Goal: Transaction & Acquisition: Purchase product/service

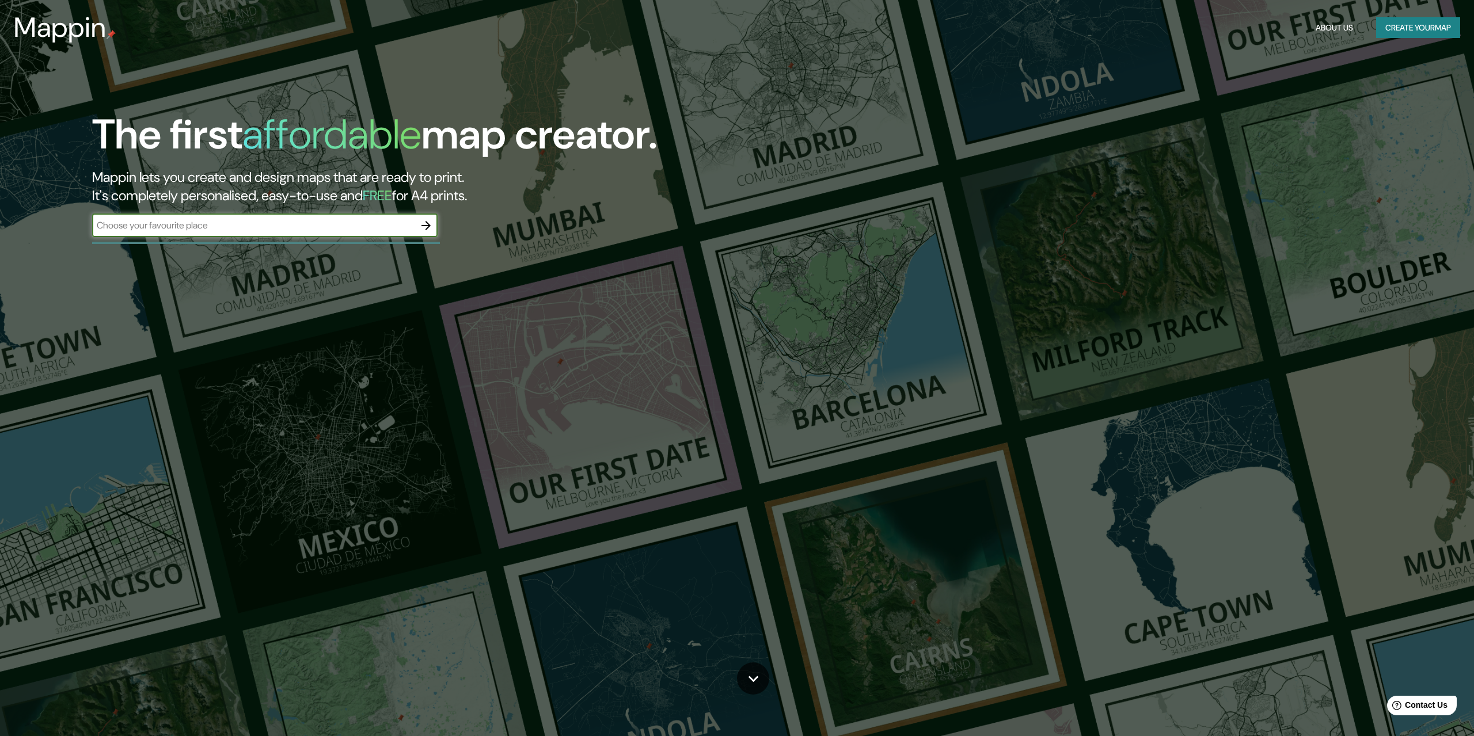
click at [1426, 26] on button "Create your map" at bounding box center [1418, 27] width 84 height 21
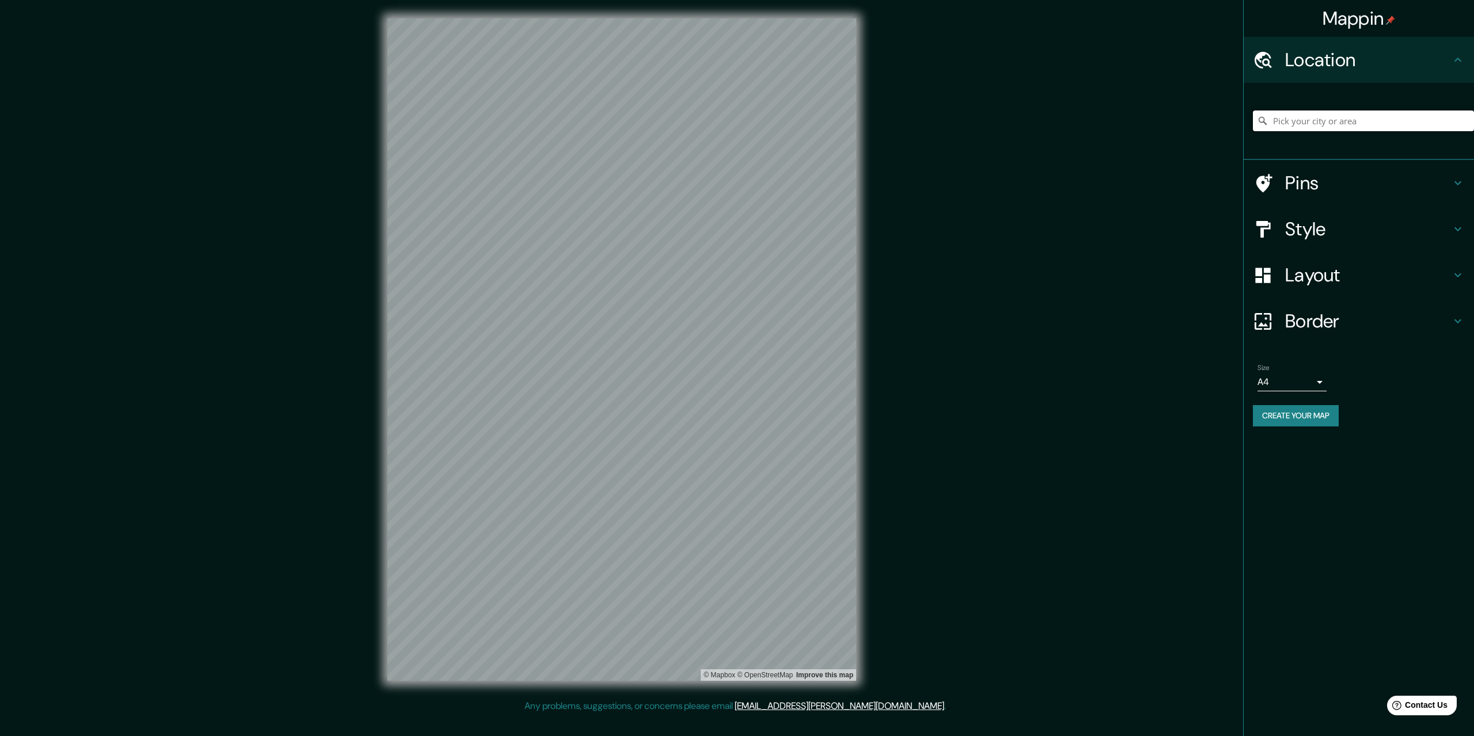
click at [1354, 119] on input "Pick your city or area" at bounding box center [1363, 121] width 221 height 21
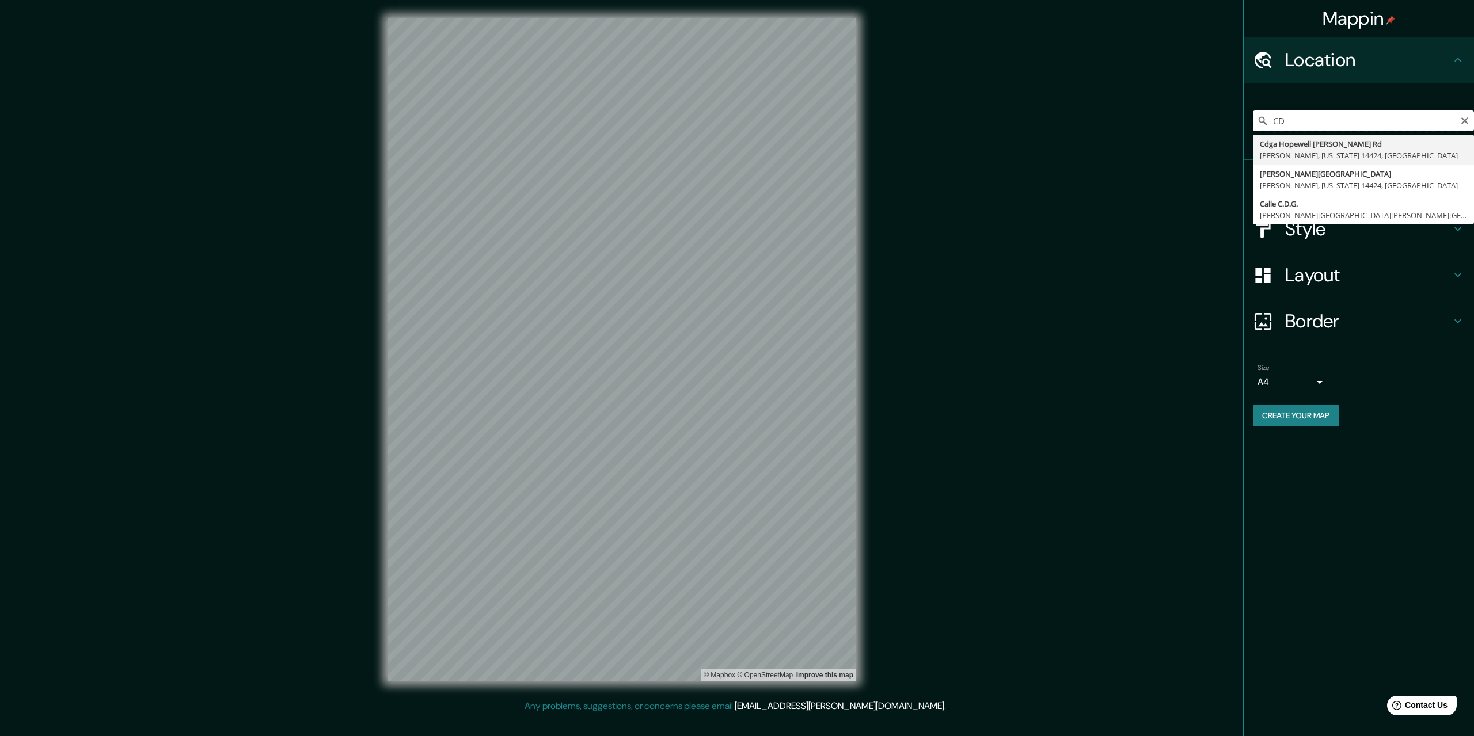
type input "C"
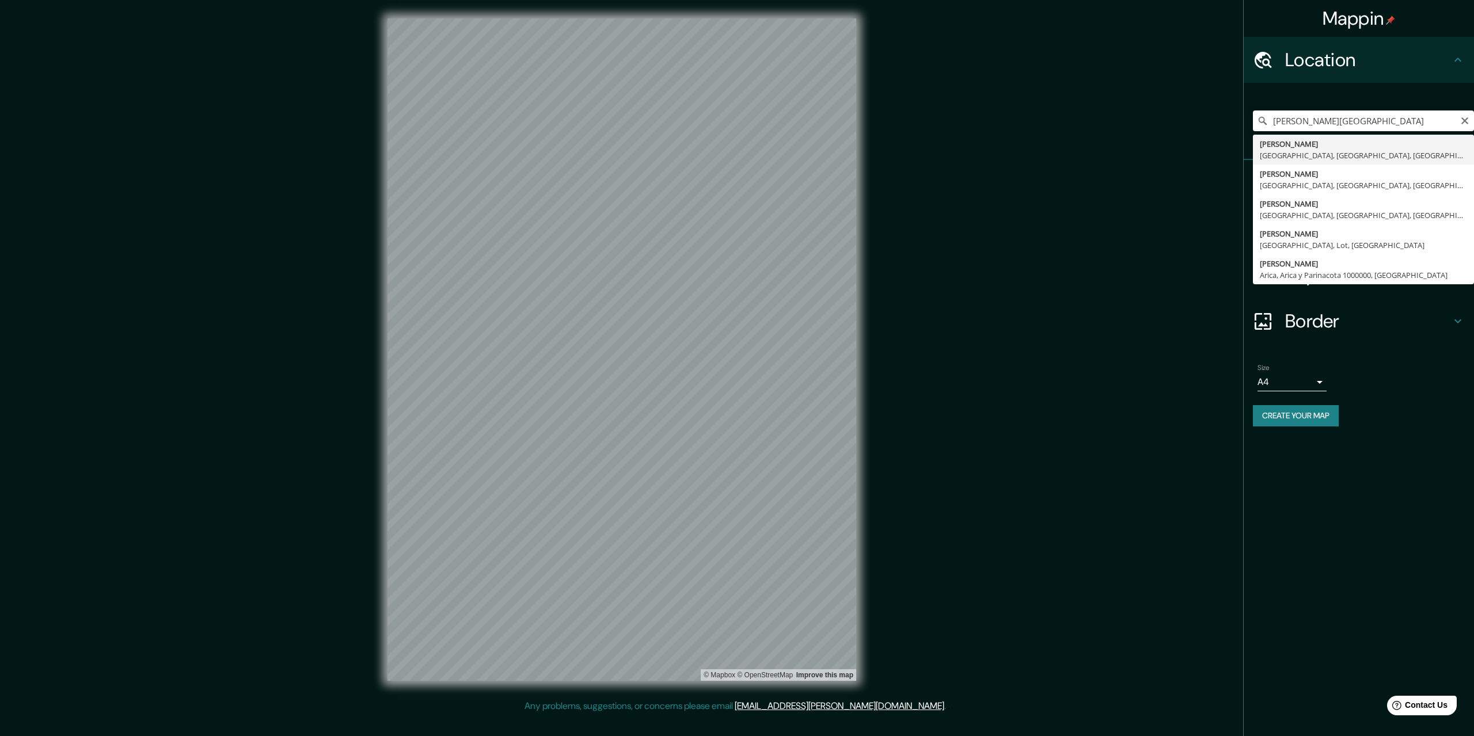
type input "[PERSON_NAME], [GEOGRAPHIC_DATA], [GEOGRAPHIC_DATA], [GEOGRAPHIC_DATA]"
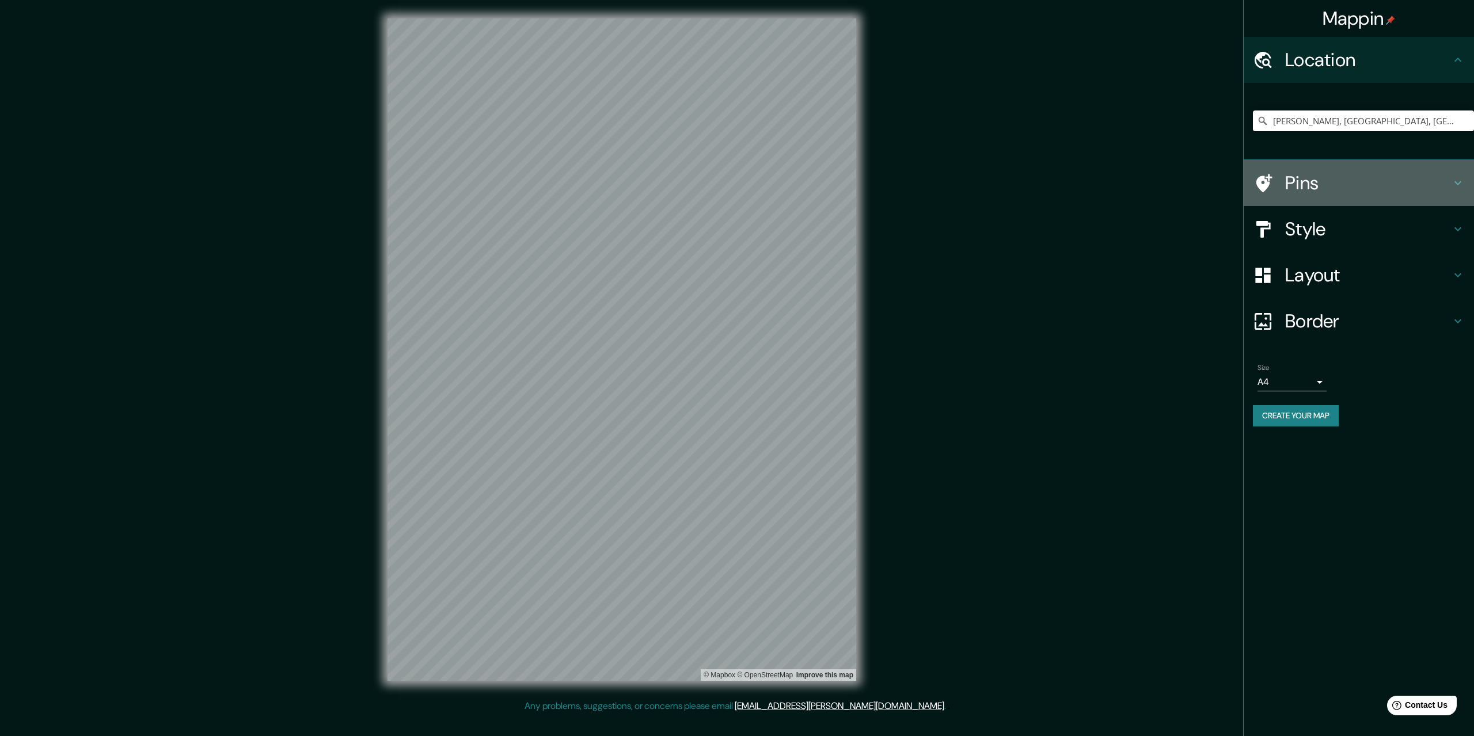
click at [1400, 186] on h4 "Pins" at bounding box center [1368, 183] width 166 height 23
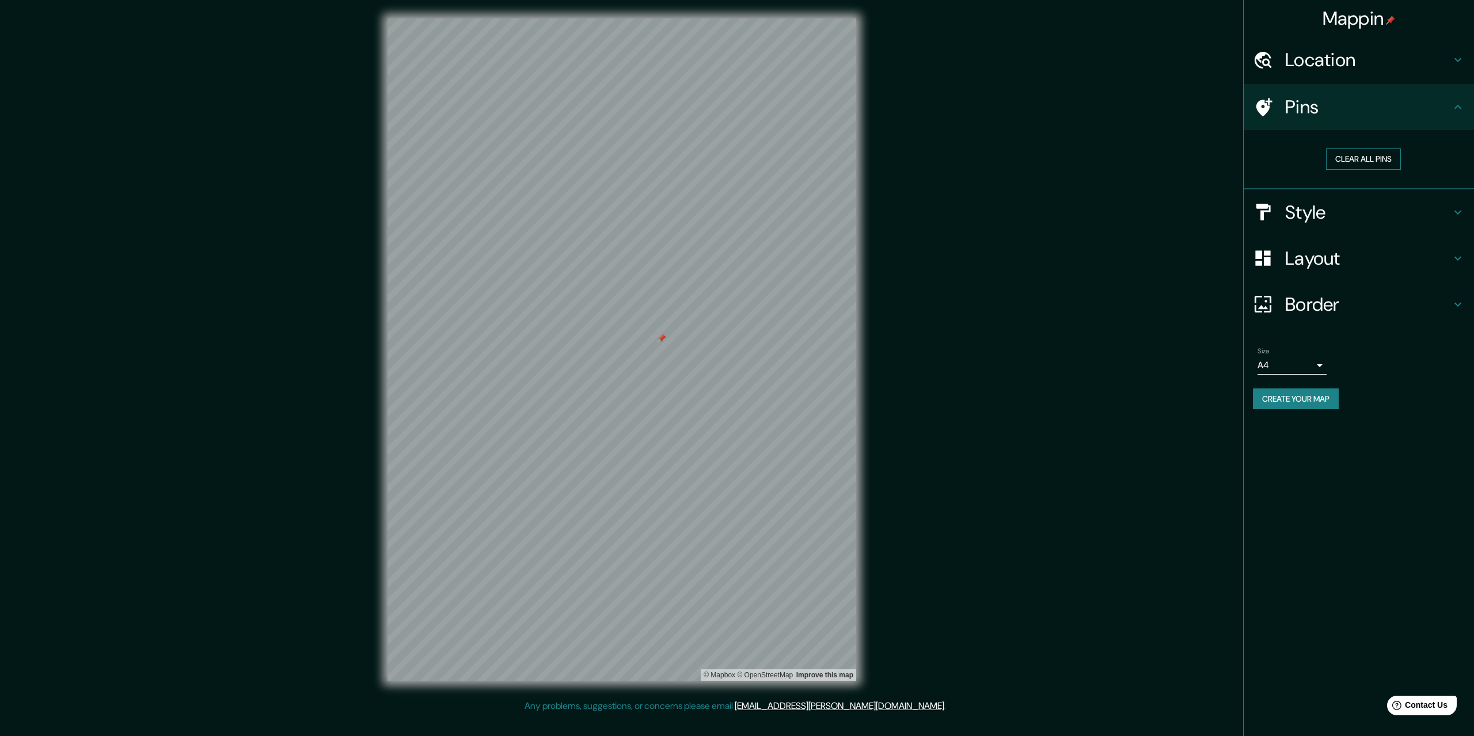
click at [1359, 156] on button "Clear all pins" at bounding box center [1363, 159] width 75 height 21
click at [1334, 62] on h4 "Location" at bounding box center [1368, 59] width 166 height 23
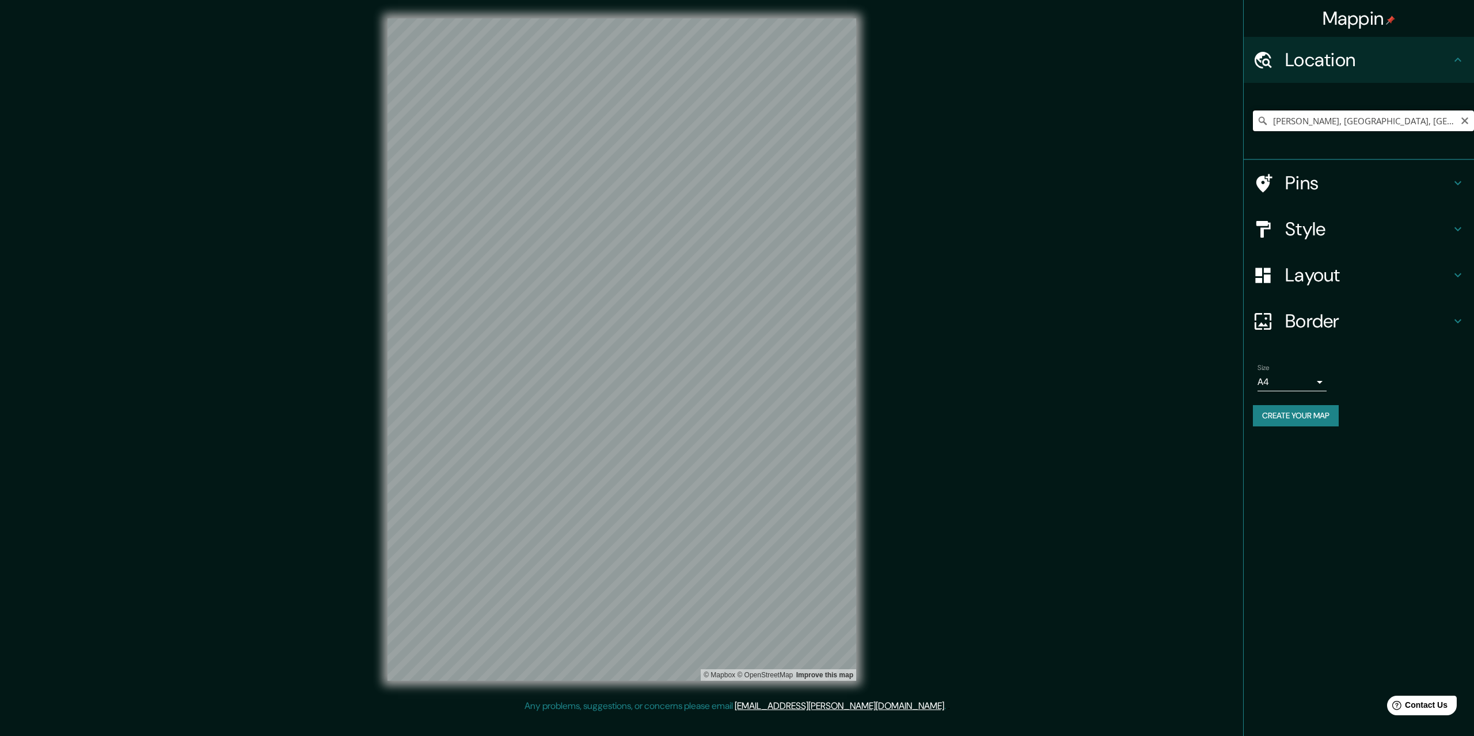
click at [1393, 117] on input "[PERSON_NAME], [GEOGRAPHIC_DATA], [GEOGRAPHIC_DATA], [GEOGRAPHIC_DATA]" at bounding box center [1363, 121] width 221 height 21
click at [1395, 117] on input "[PERSON_NAME], [GEOGRAPHIC_DATA], [GEOGRAPHIC_DATA], [GEOGRAPHIC_DATA]" at bounding box center [1363, 121] width 221 height 21
click at [1463, 123] on icon "Clear" at bounding box center [1464, 120] width 7 height 7
click at [1347, 121] on input "Pick your city or area" at bounding box center [1363, 121] width 221 height 21
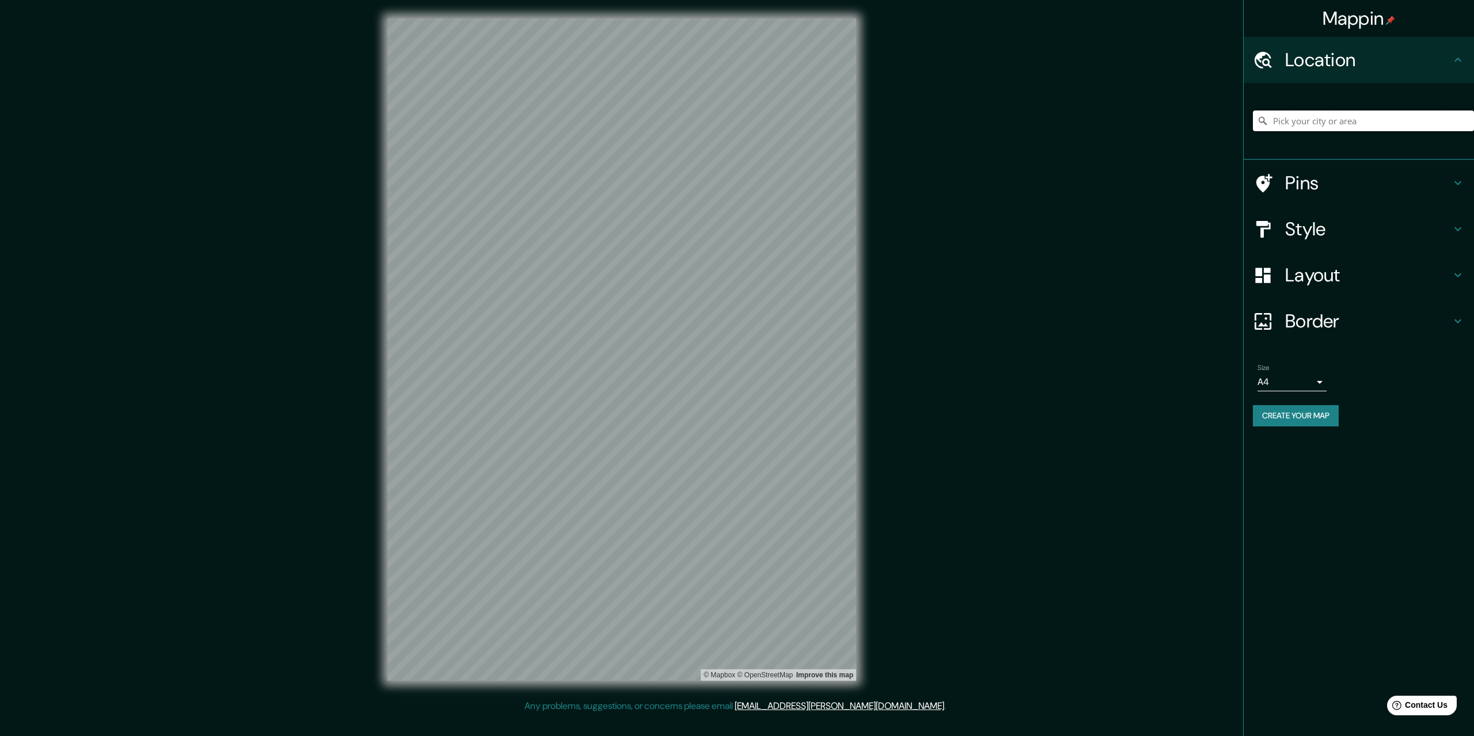
click at [1347, 121] on input "Pick your city or area" at bounding box center [1363, 121] width 221 height 21
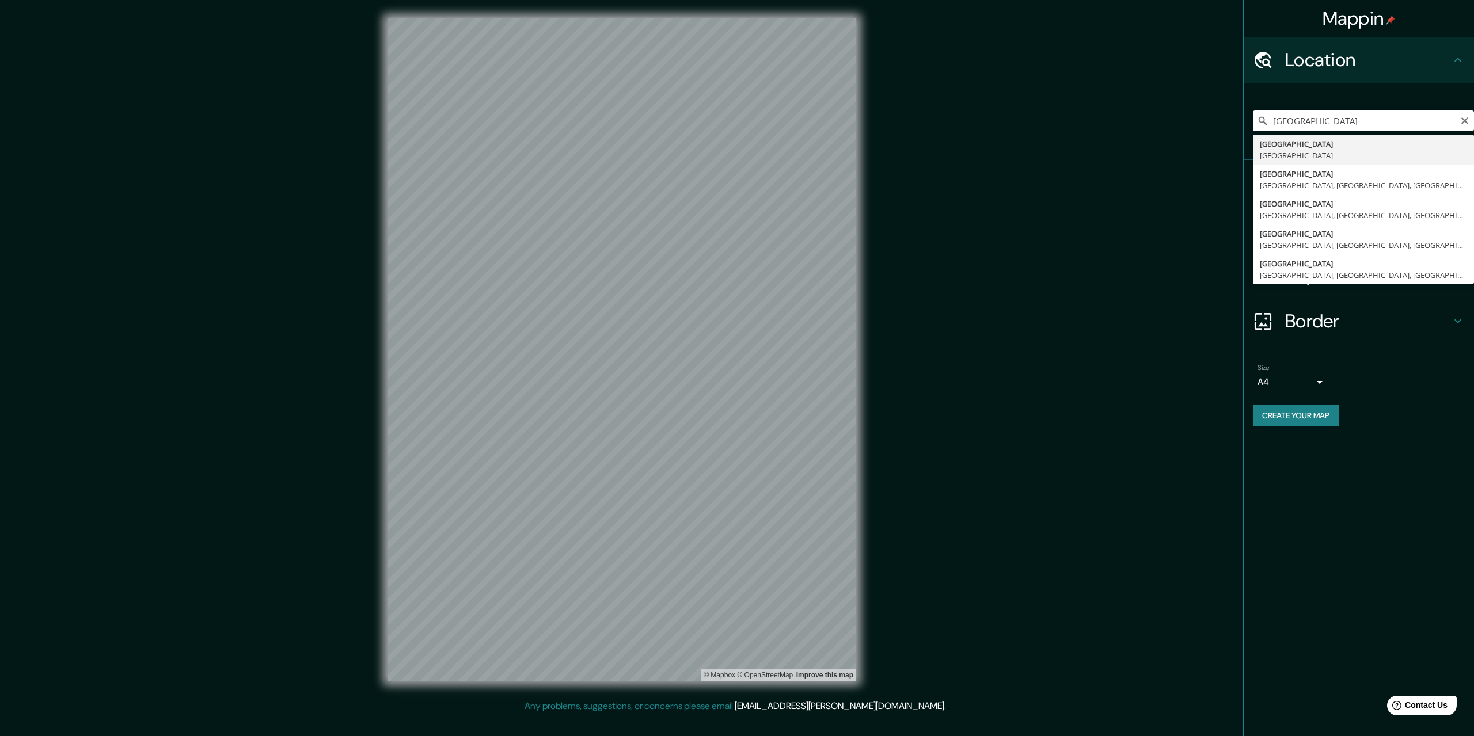
type input "[GEOGRAPHIC_DATA], [GEOGRAPHIC_DATA]"
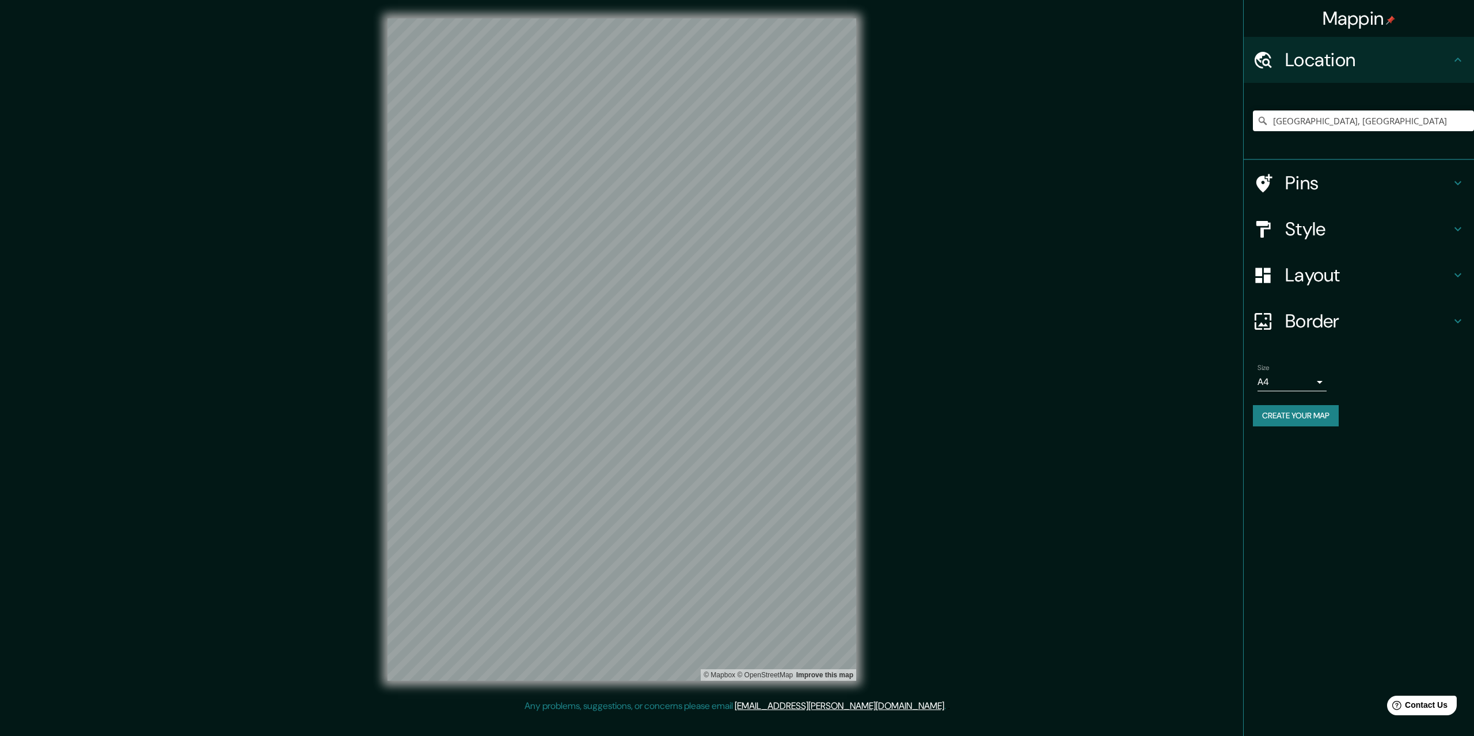
click at [1308, 214] on div "Style" at bounding box center [1359, 229] width 230 height 46
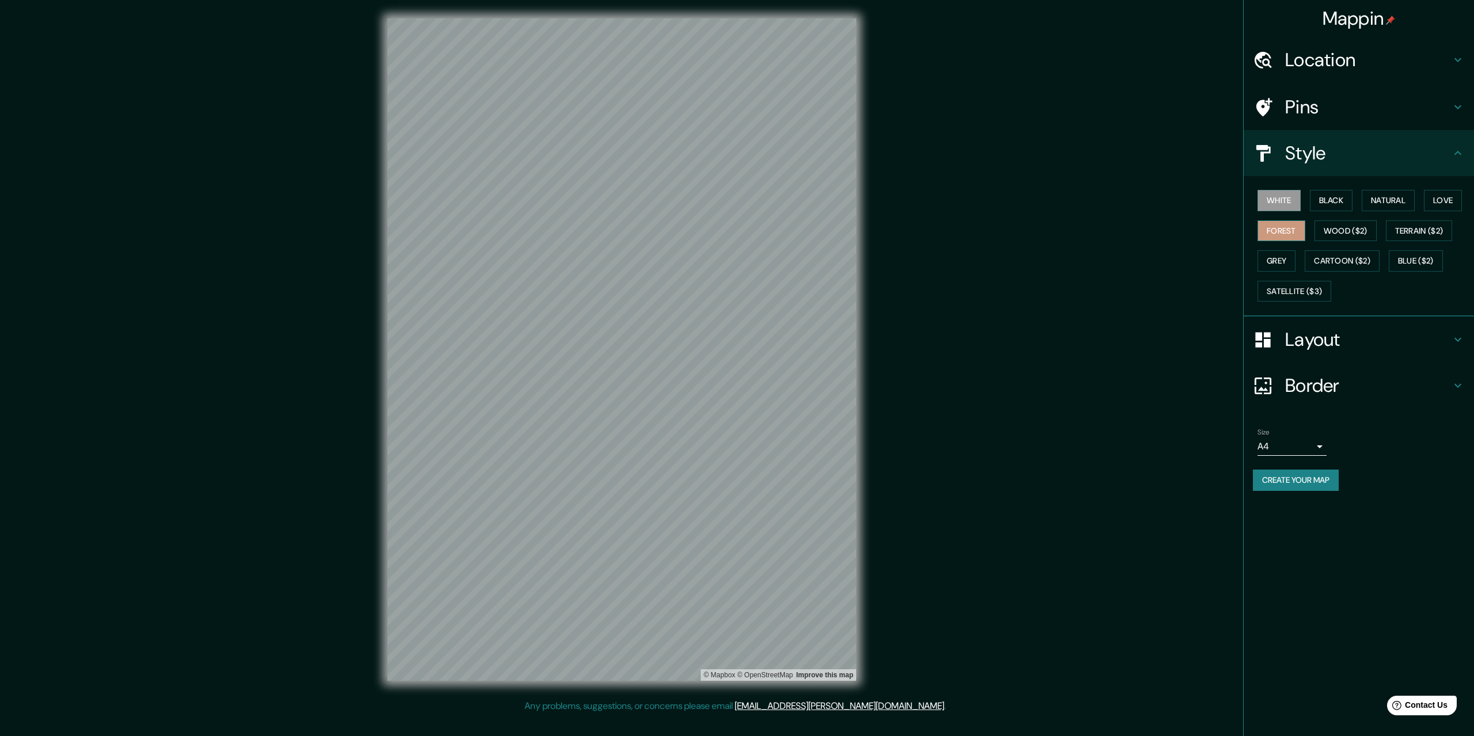
click at [1283, 229] on button "Forest" at bounding box center [1281, 231] width 48 height 21
click at [1310, 284] on button "Satellite ($3)" at bounding box center [1294, 291] width 74 height 21
click at [1416, 233] on button "Terrain ($2)" at bounding box center [1419, 231] width 67 height 21
click at [1397, 200] on button "Natural" at bounding box center [1388, 200] width 53 height 21
click at [1442, 201] on button "Love" at bounding box center [1443, 200] width 38 height 21
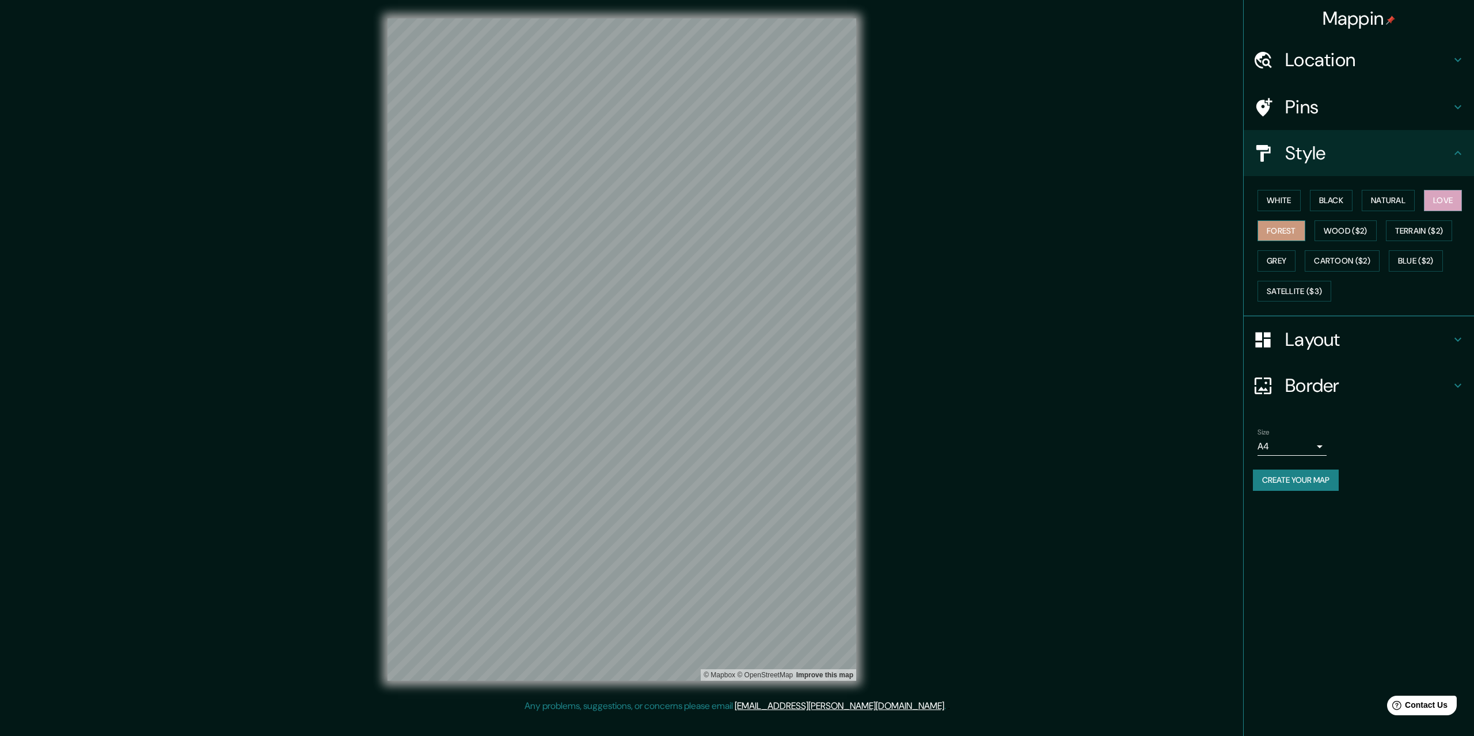
click at [1287, 227] on button "Forest" at bounding box center [1281, 231] width 48 height 21
click at [1282, 205] on button "White" at bounding box center [1278, 200] width 43 height 21
click at [1348, 199] on button "Black" at bounding box center [1331, 200] width 43 height 21
click at [1283, 203] on button "White" at bounding box center [1278, 200] width 43 height 21
